Goal: Task Accomplishment & Management: Manage account settings

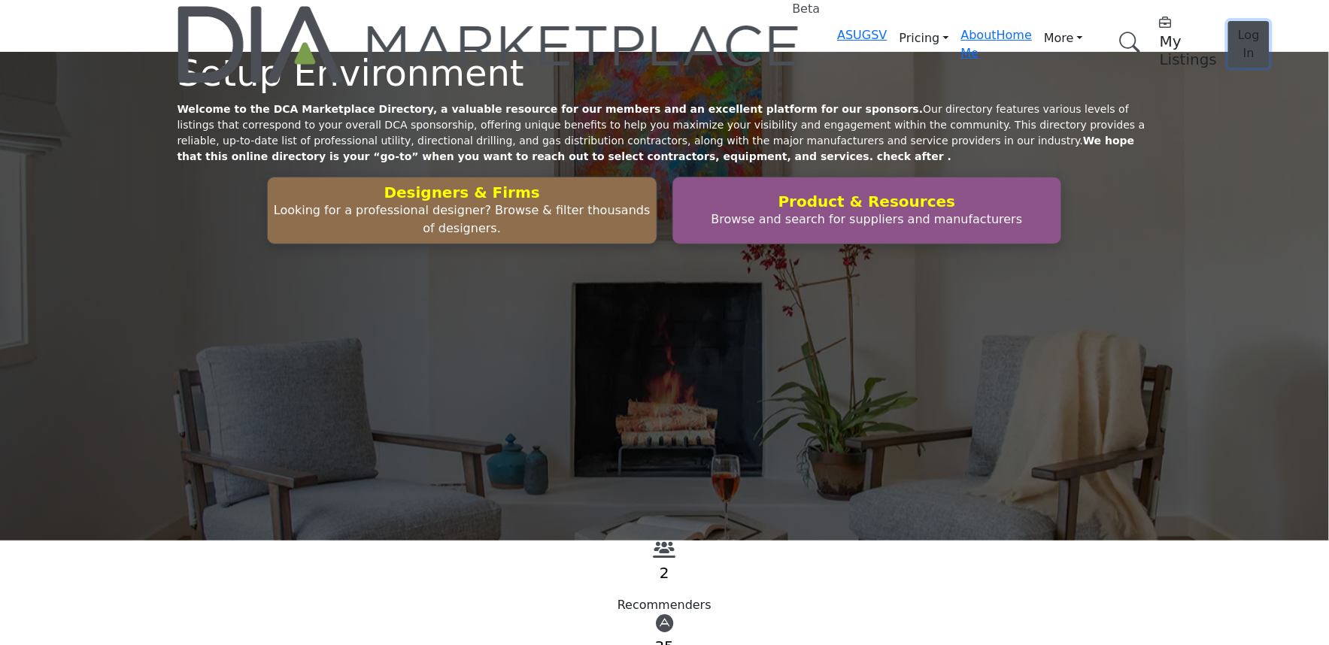
click at [1228, 34] on button "Log In" at bounding box center [1248, 44] width 41 height 47
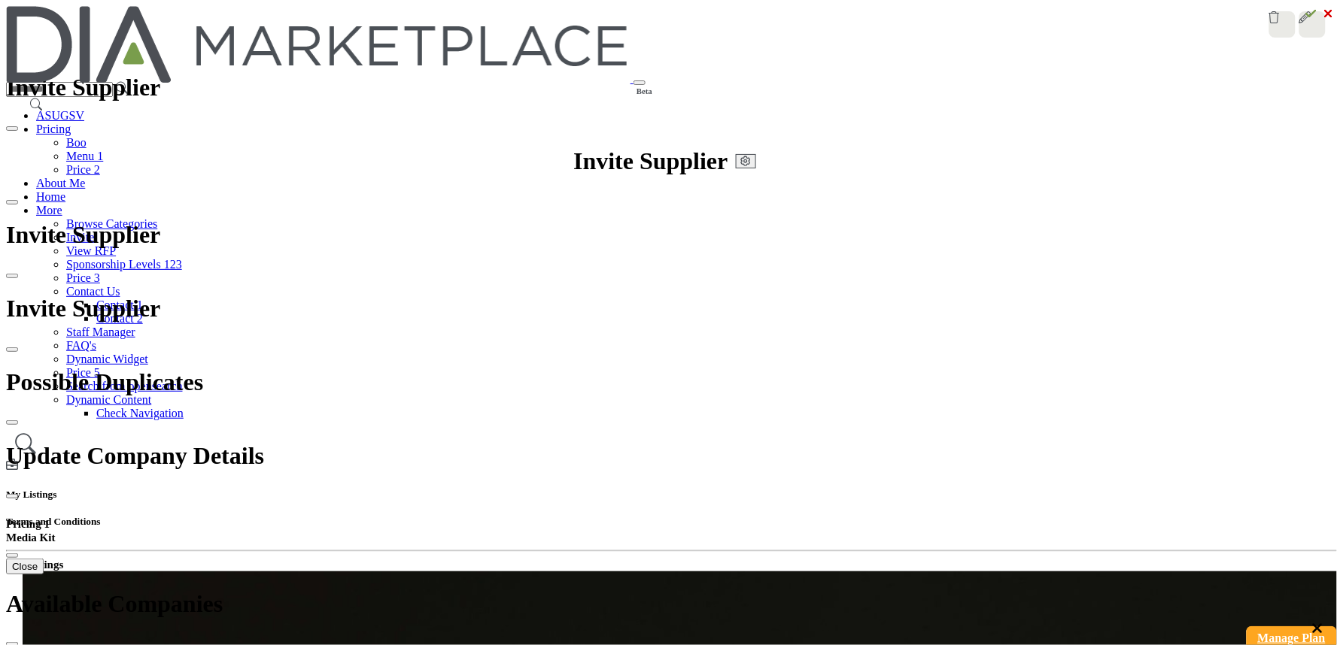
scroll to position [0, 0]
drag, startPoint x: 931, startPoint y: 45, endPoint x: 937, endPoint y: 58, distance: 14.1
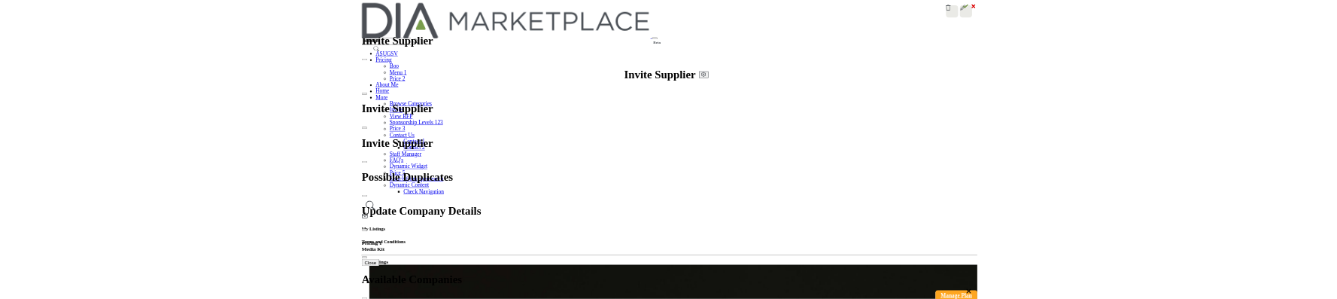
scroll to position [0, 0]
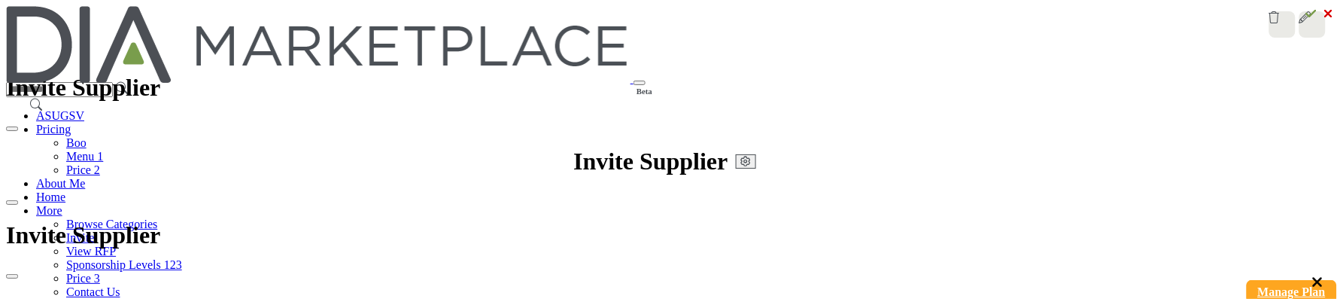
scroll to position [251, 0]
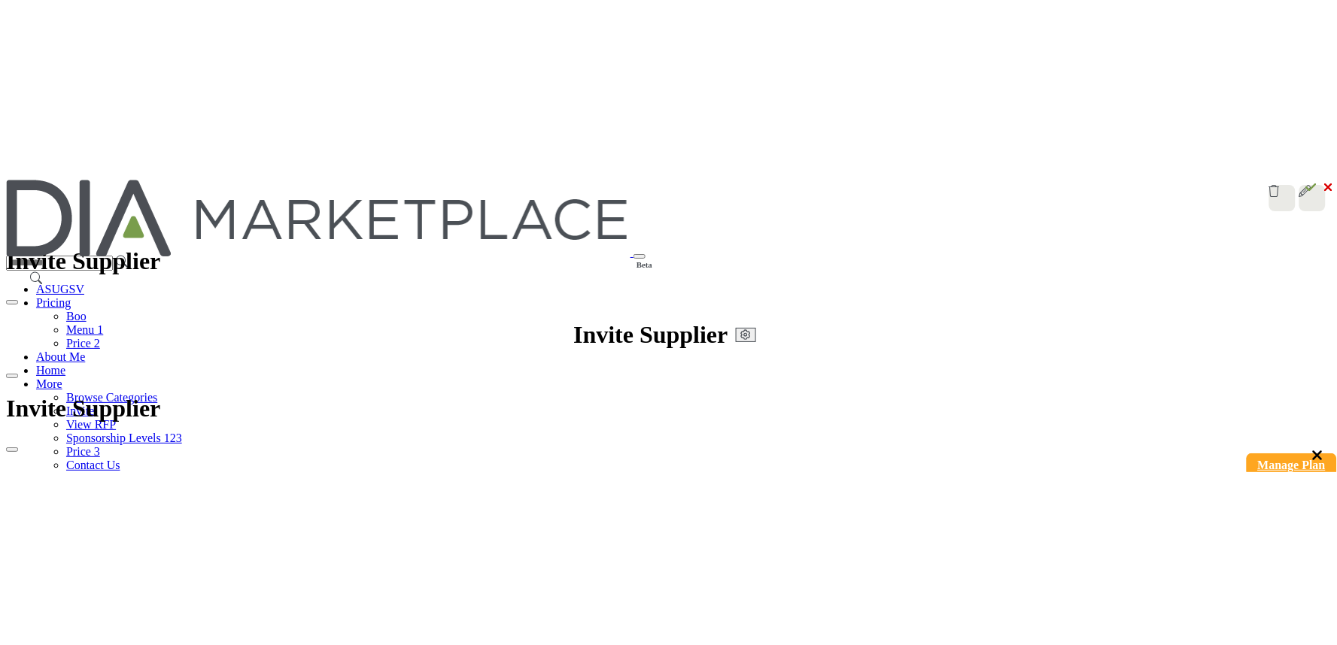
scroll to position [251, 0]
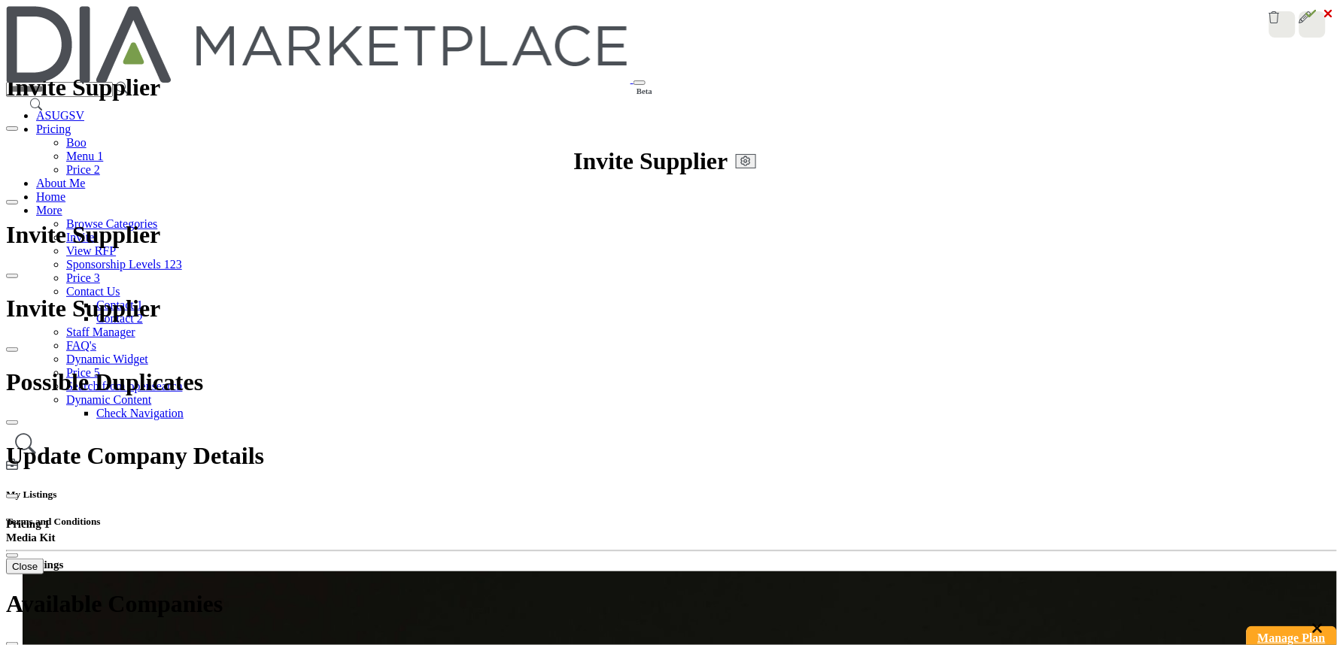
scroll to position [38, 0]
